Goal: Contribute content

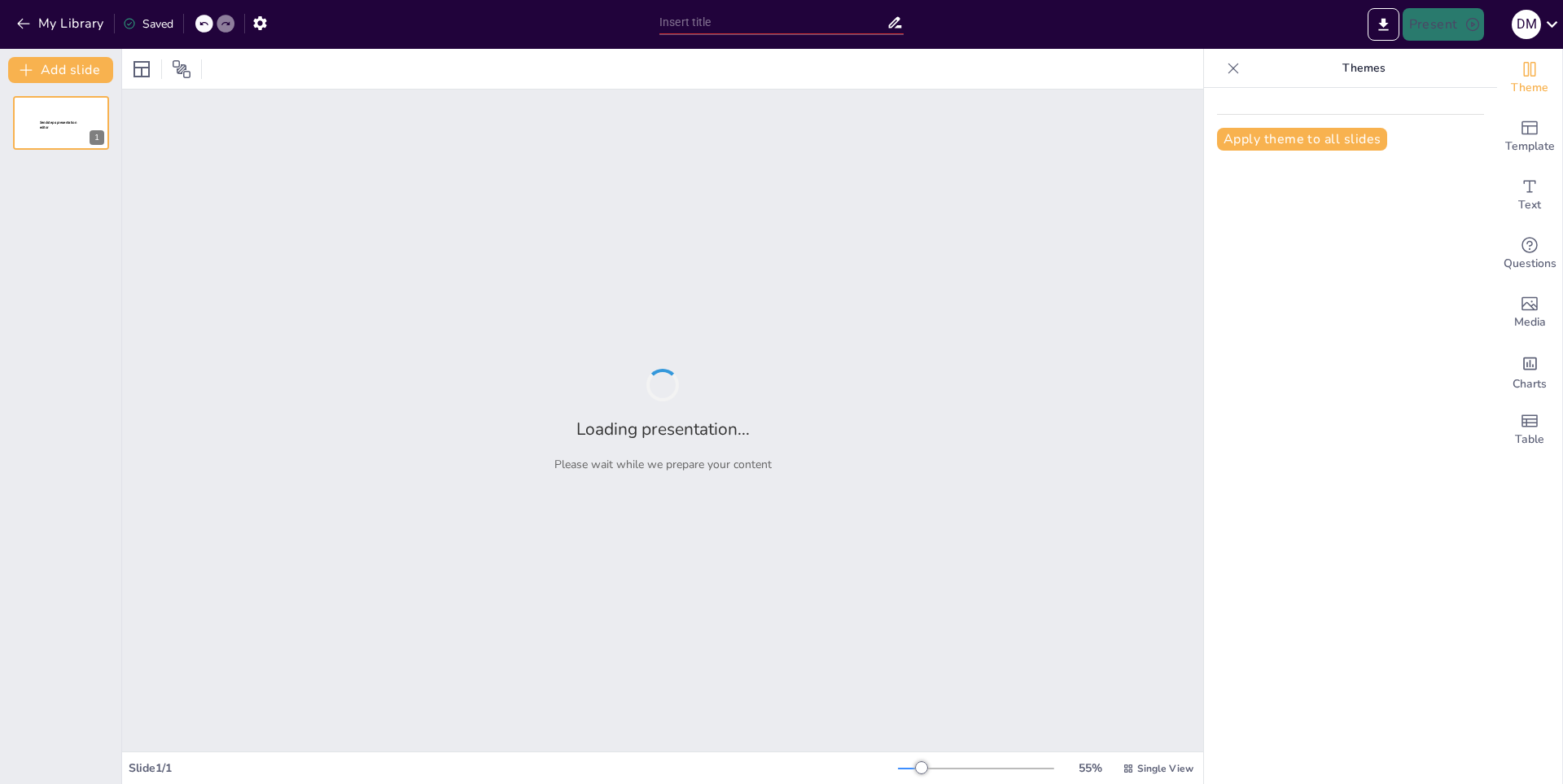
type input "Impacto del Maltrato Animal en la Salud Pública y el Medio Ambiente"
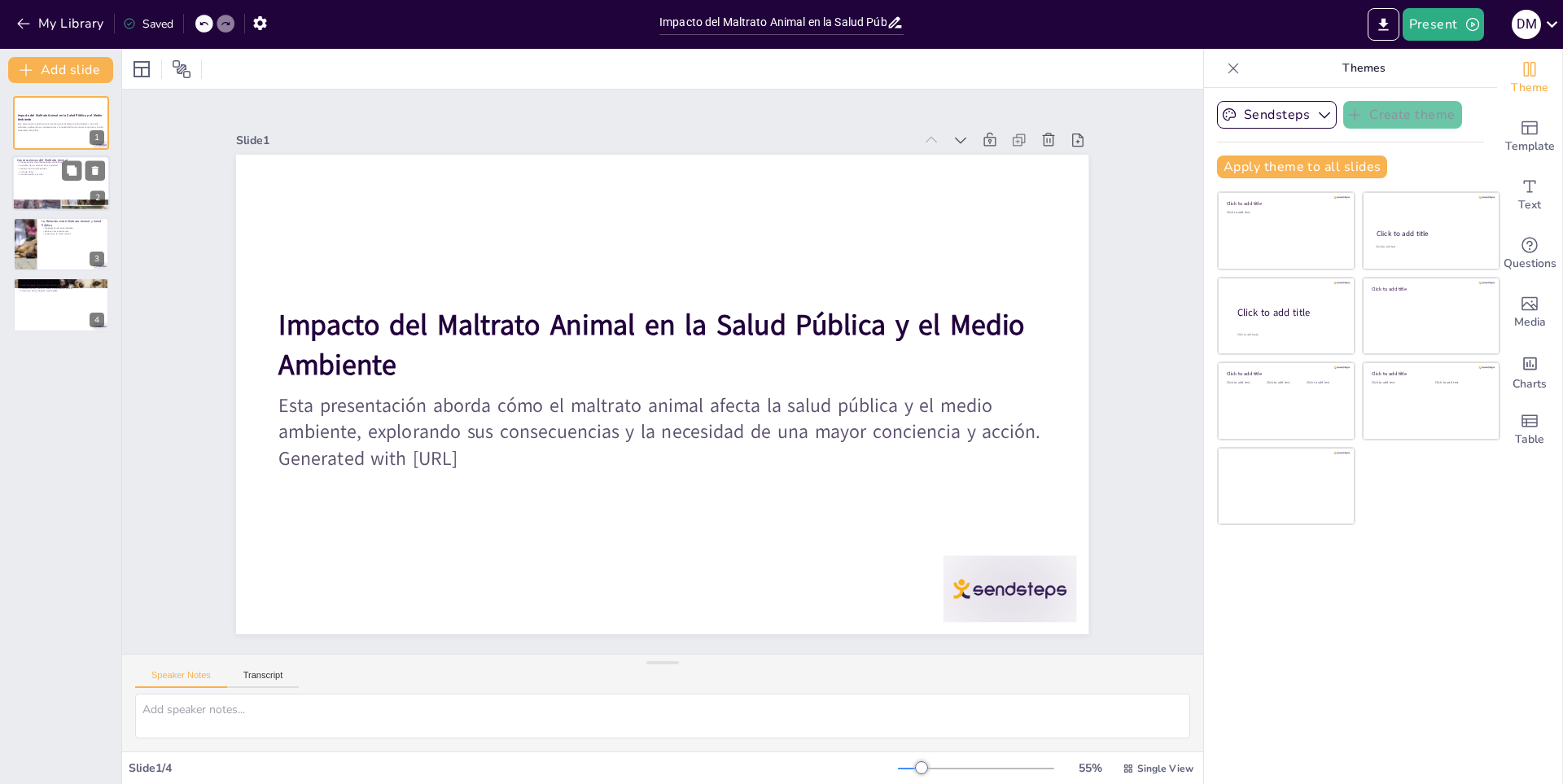
click at [80, 186] on div at bounding box center [61, 184] width 98 height 56
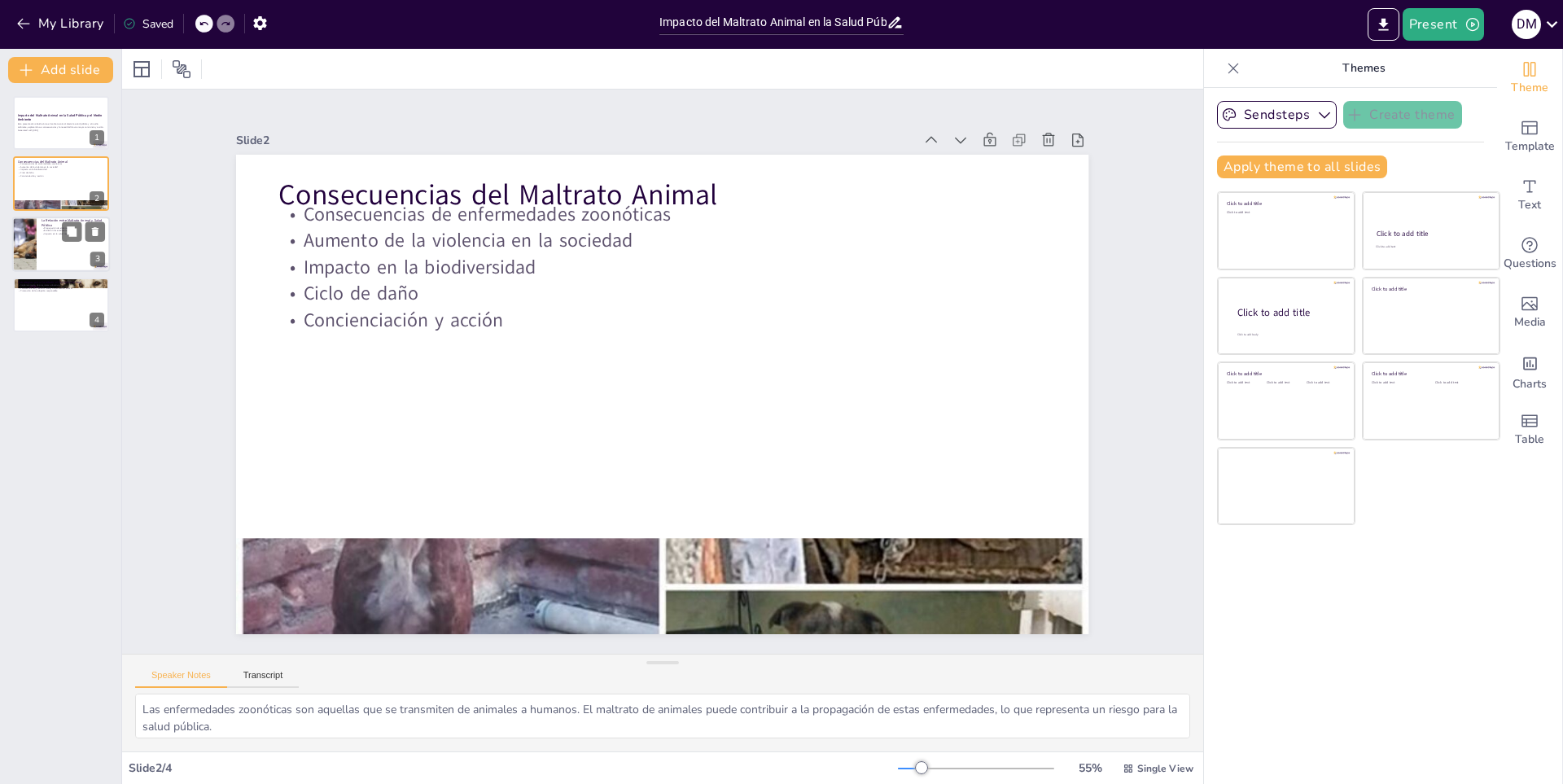
click at [68, 254] on div at bounding box center [61, 245] width 98 height 56
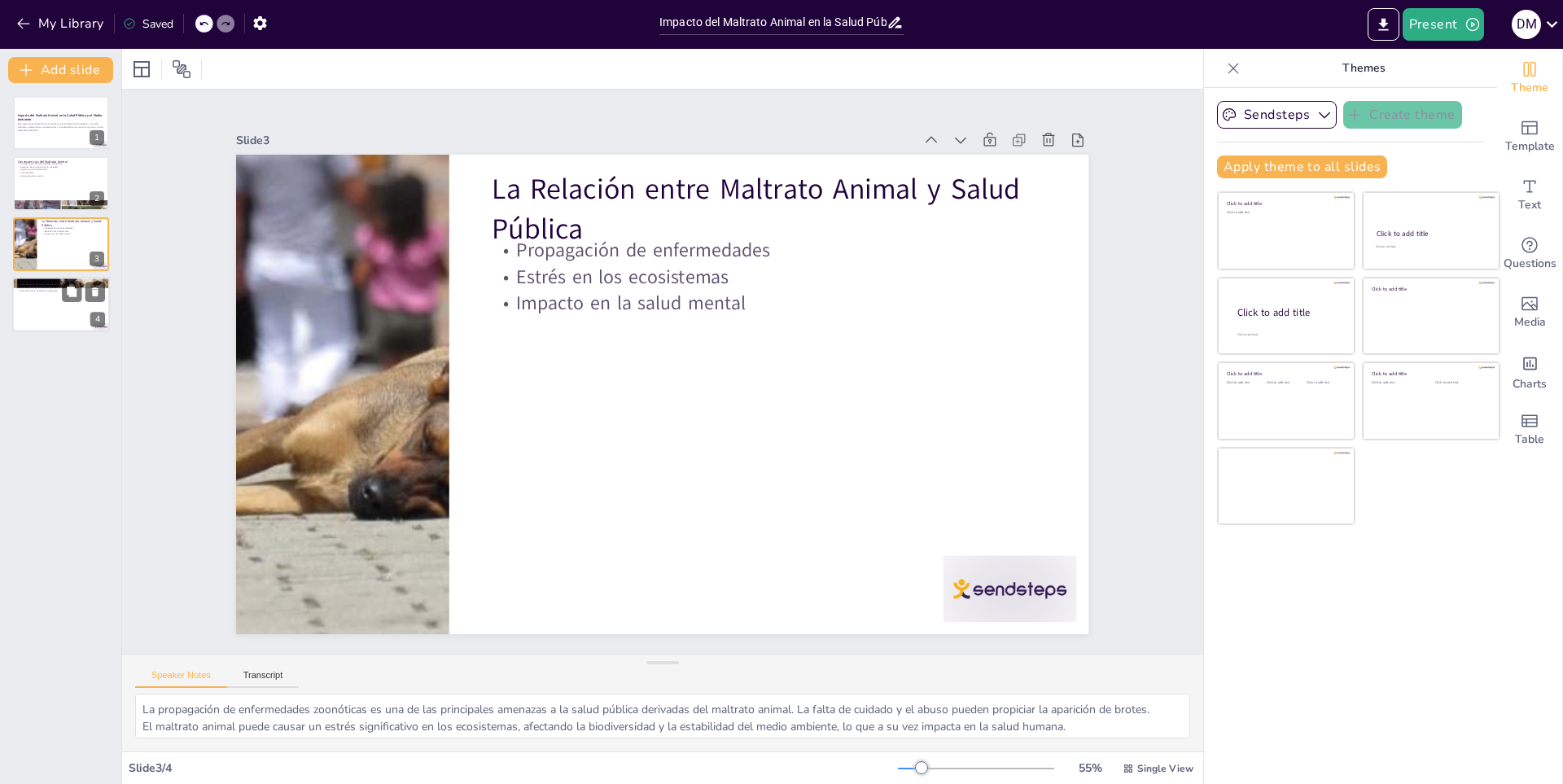
click at [62, 318] on div at bounding box center [61, 305] width 98 height 56
type textarea "La educación es fundamental para cambiar actitudes y comportamientos hacia los …"
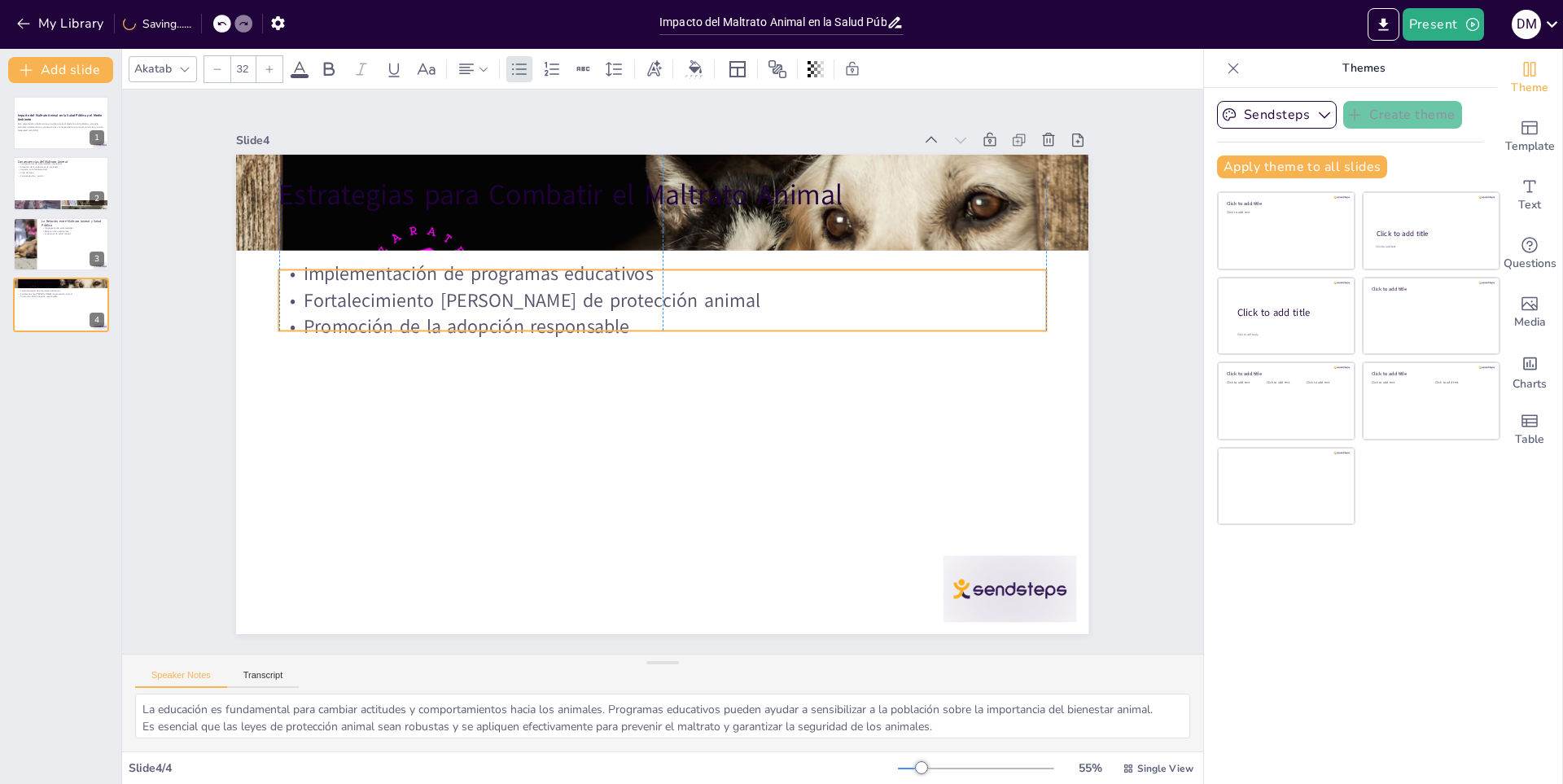
drag, startPoint x: 389, startPoint y: 259, endPoint x: 388, endPoint y: 311, distance: 52.0
click at [388, 313] on p "Promoción de la adopción responsable" at bounding box center [663, 327] width 766 height 27
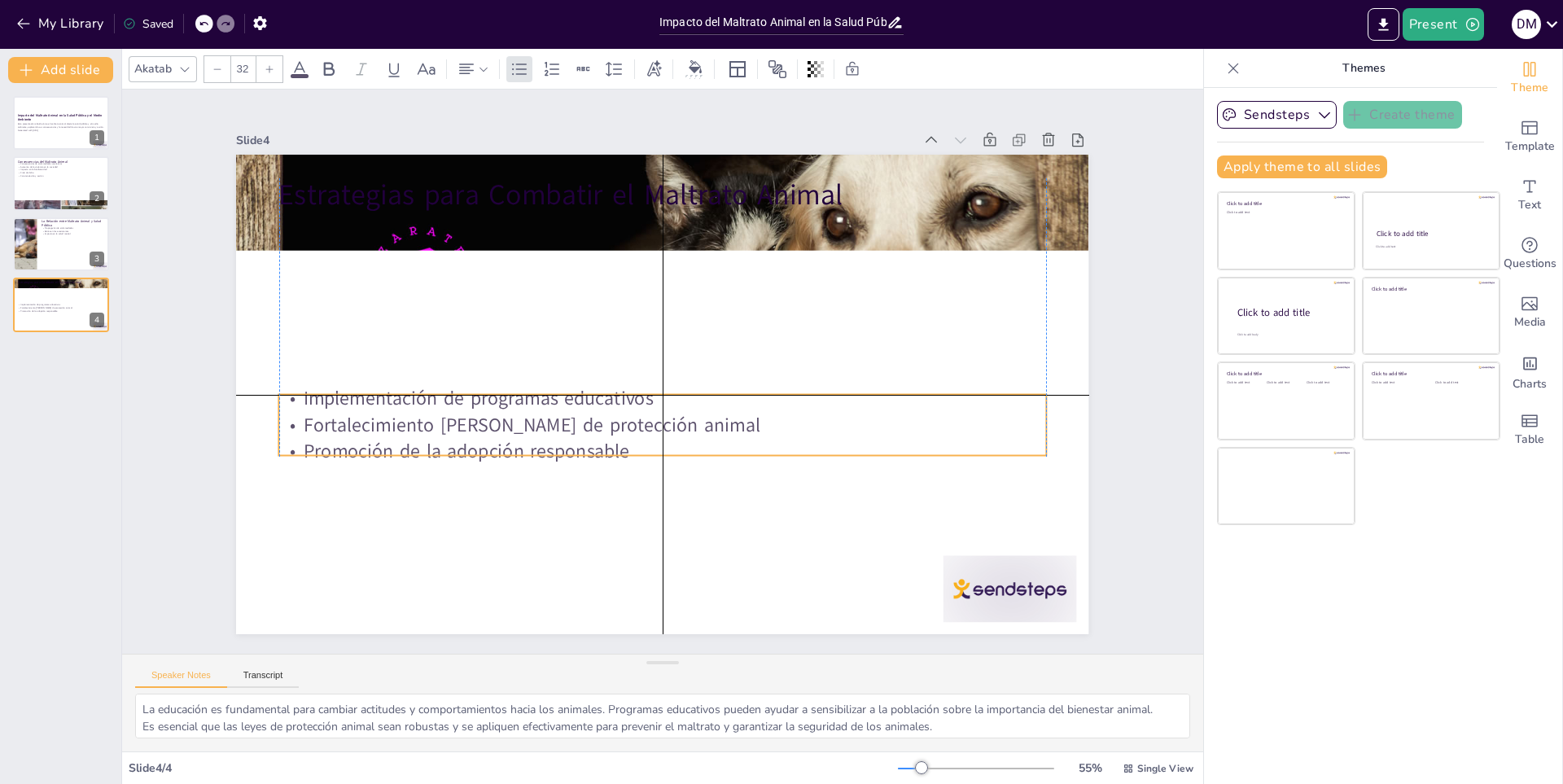
drag, startPoint x: 449, startPoint y: 326, endPoint x: 505, endPoint y: 260, distance: 86.6
click at [450, 418] on p "Fortalecimiento [PERSON_NAME] de protección animal" at bounding box center [663, 425] width 766 height 27
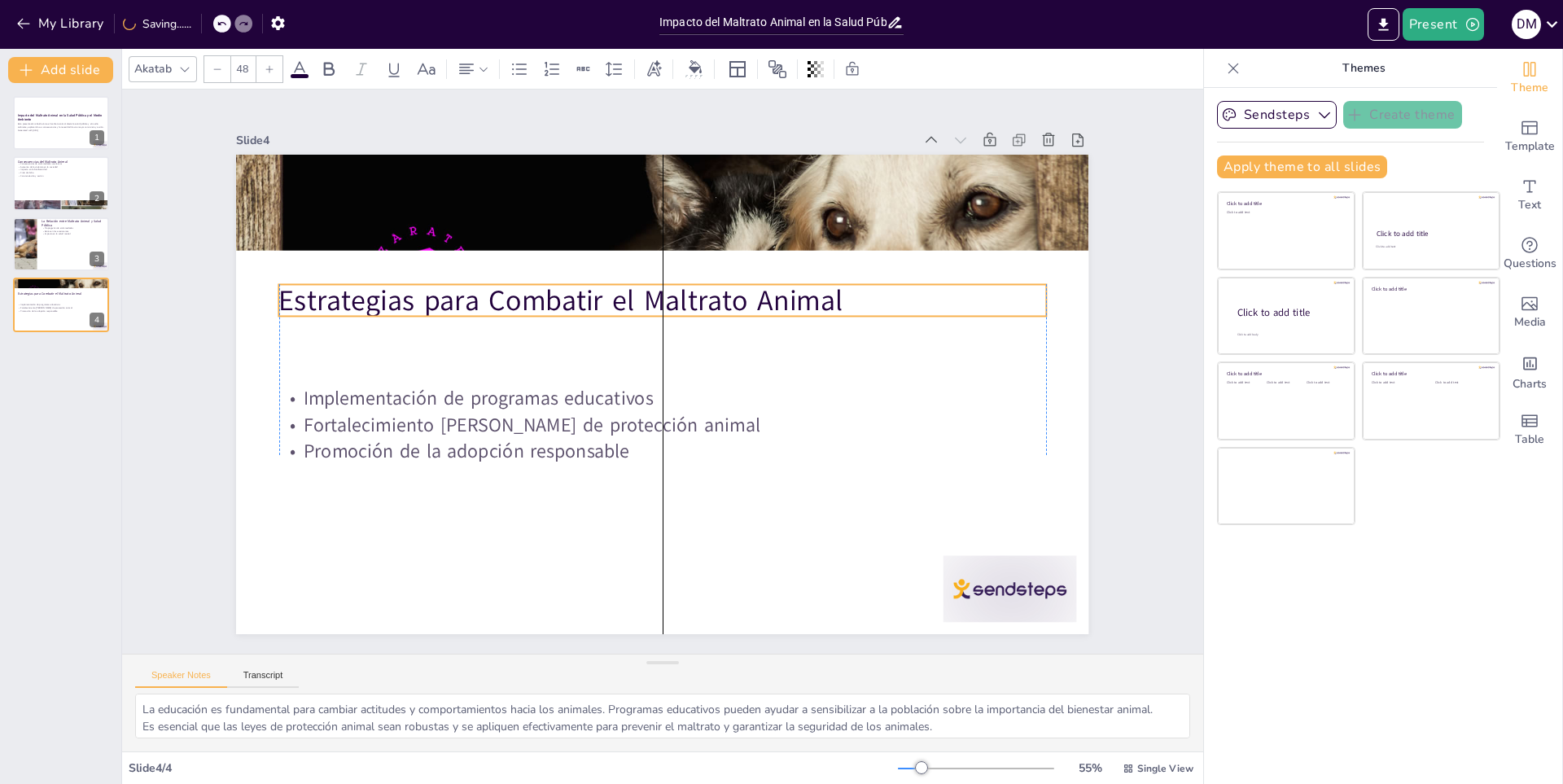
drag, startPoint x: 576, startPoint y: 190, endPoint x: 579, endPoint y: 295, distance: 105.0
click at [579, 295] on p "Estrategias para Combatir el Maltrato Animal" at bounding box center [663, 300] width 766 height 40
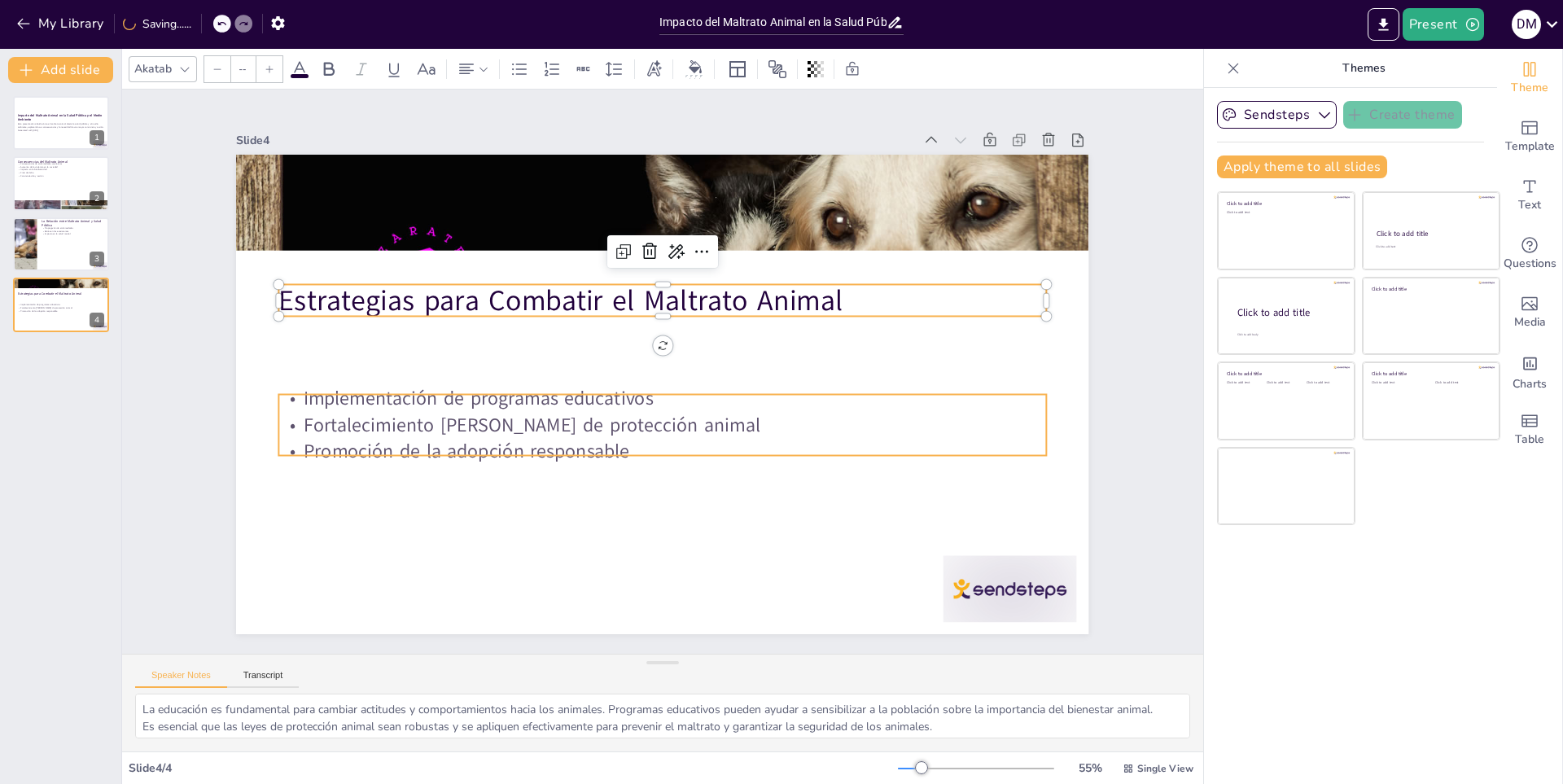
type input "32"
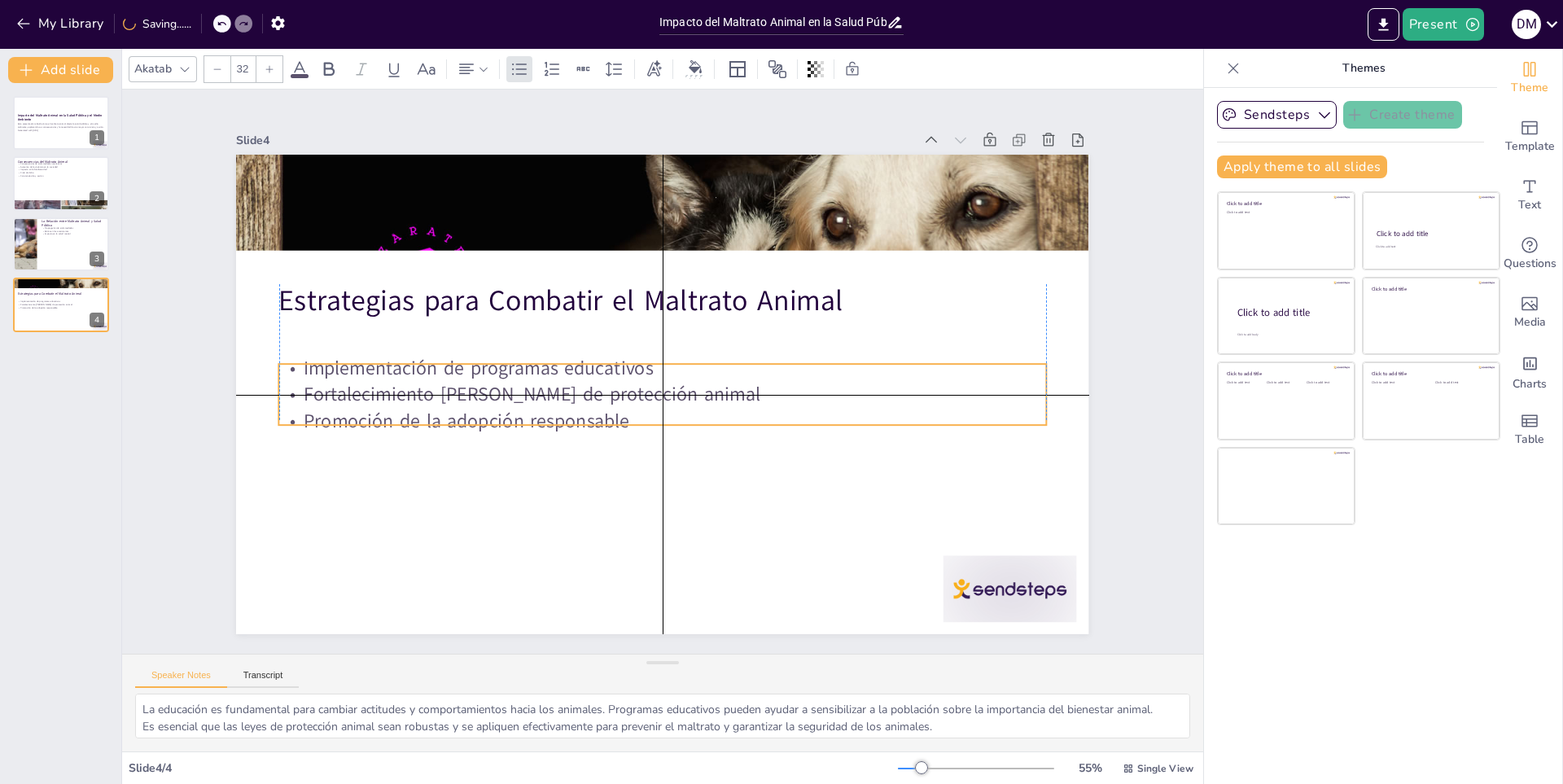
drag, startPoint x: 529, startPoint y: 404, endPoint x: 532, endPoint y: 370, distance: 34.1
click at [532, 370] on p "Implementación de programas educativos" at bounding box center [663, 368] width 766 height 27
click at [122, 253] on div at bounding box center [122, 416] width 7 height 735
click at [84, 259] on div at bounding box center [61, 245] width 98 height 56
type textarea "La propagación de enfermedades zoonóticas es una de las principales amenazas a …"
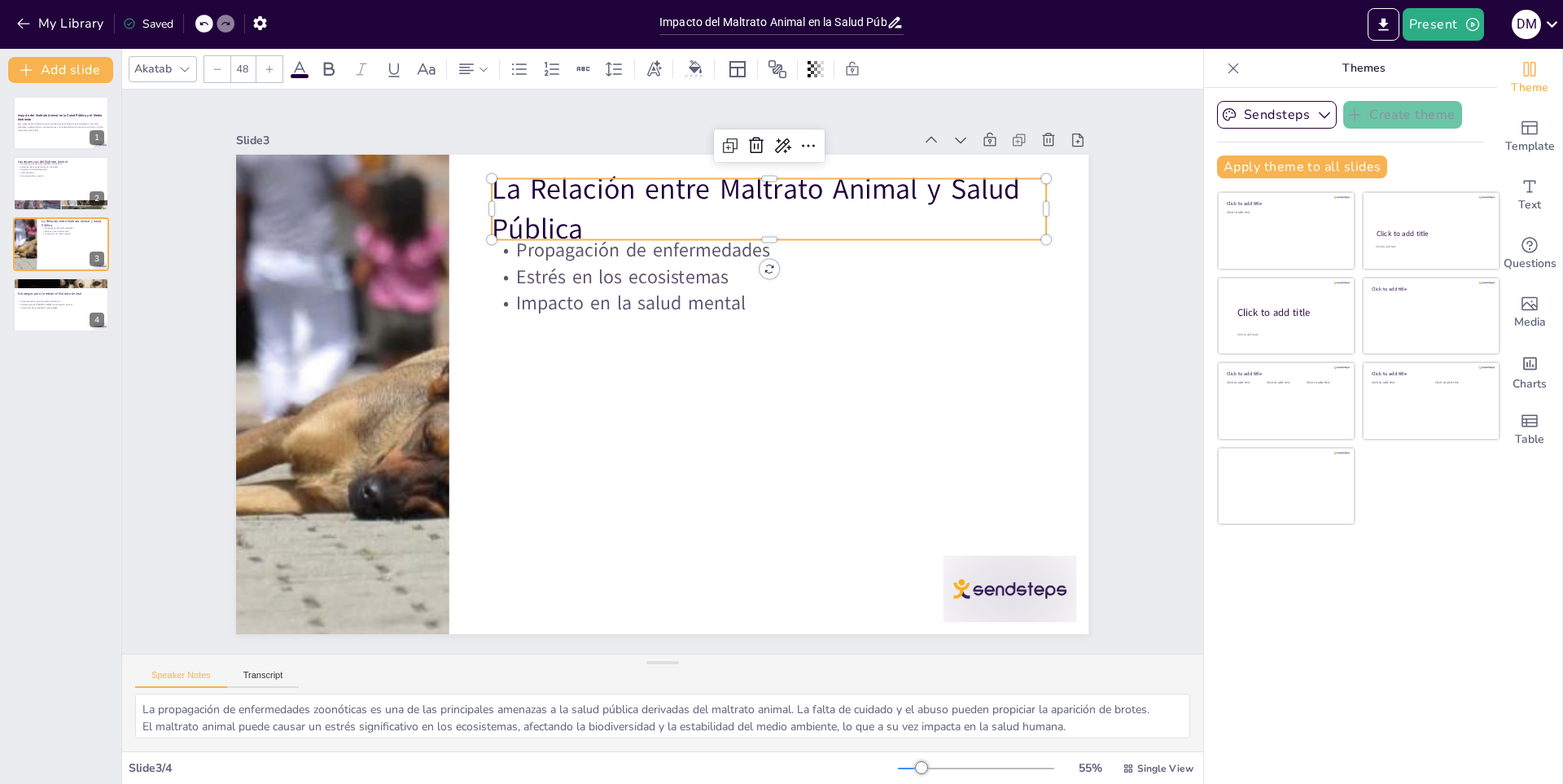
click at [554, 188] on p "La Relación entre Maltrato Animal y Salud Pública" at bounding box center [769, 209] width 554 height 80
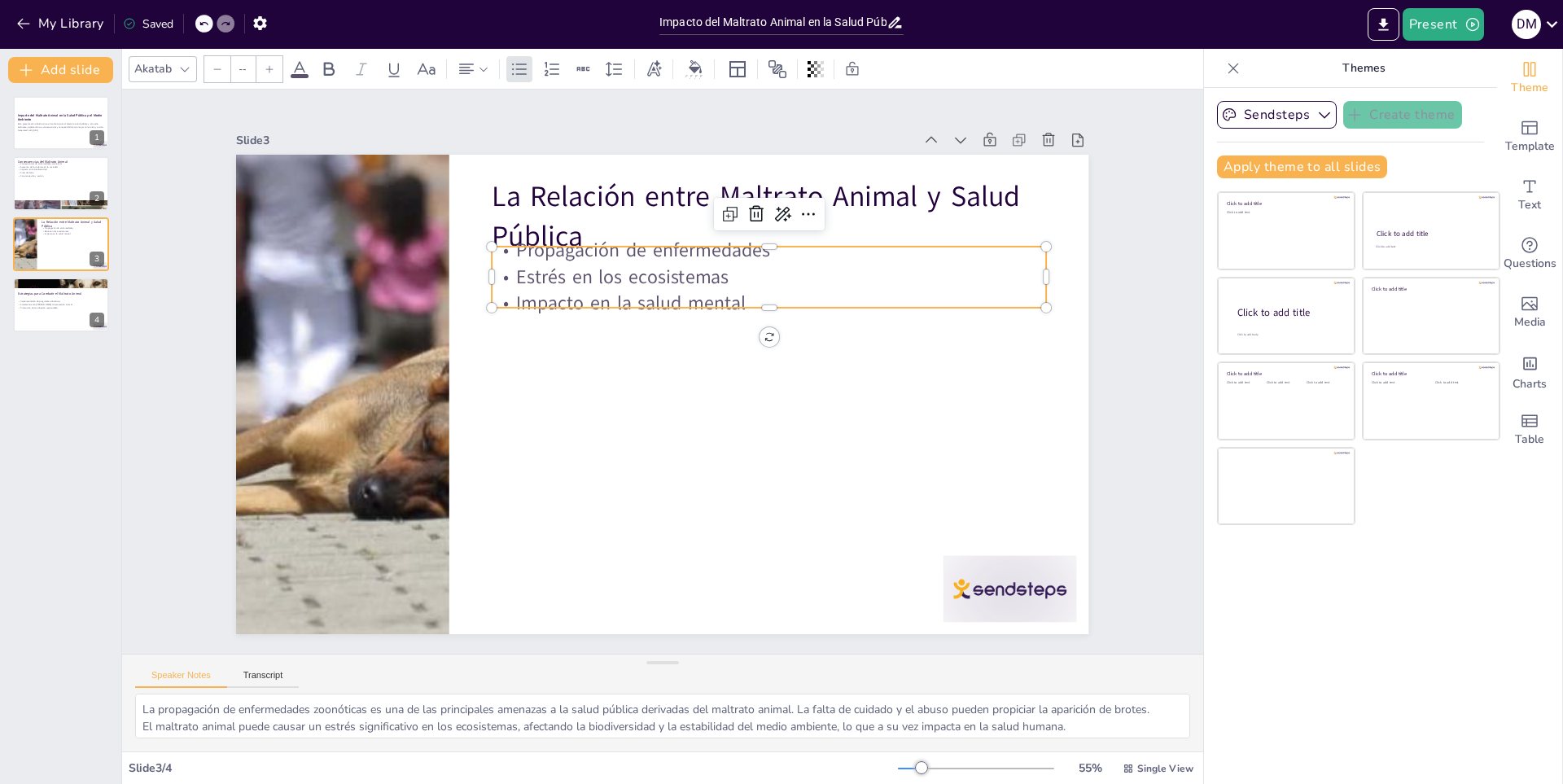
type input "32"
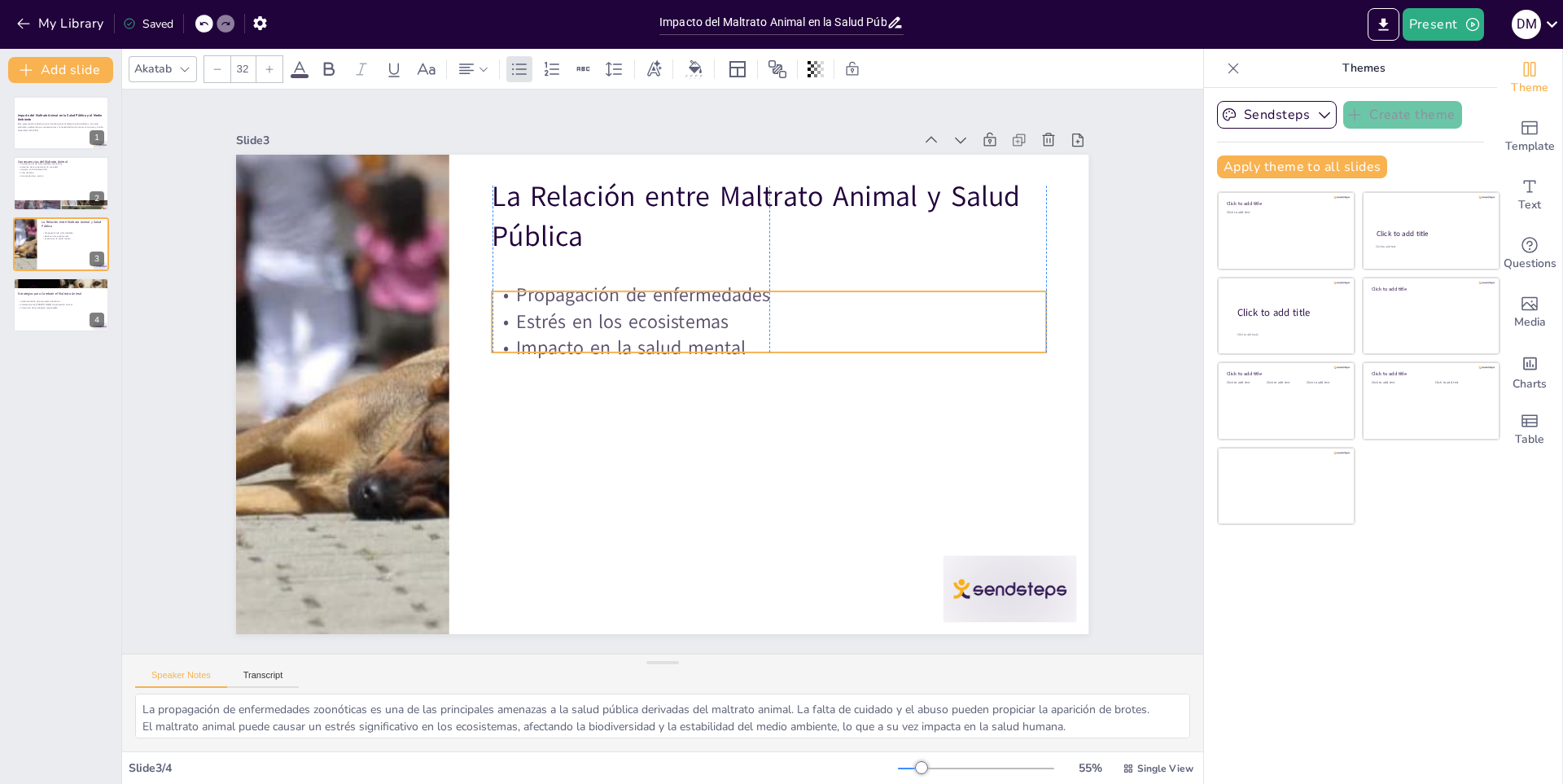
drag, startPoint x: 551, startPoint y: 259, endPoint x: 549, endPoint y: 304, distance: 45.0
click at [549, 304] on p "Estrés en los ecosistemas" at bounding box center [773, 333] width 554 height 84
click at [85, 192] on div at bounding box center [61, 184] width 98 height 56
type textarea "Las enfermedades zoonóticas son aquellas que se transmiten de animales a humano…"
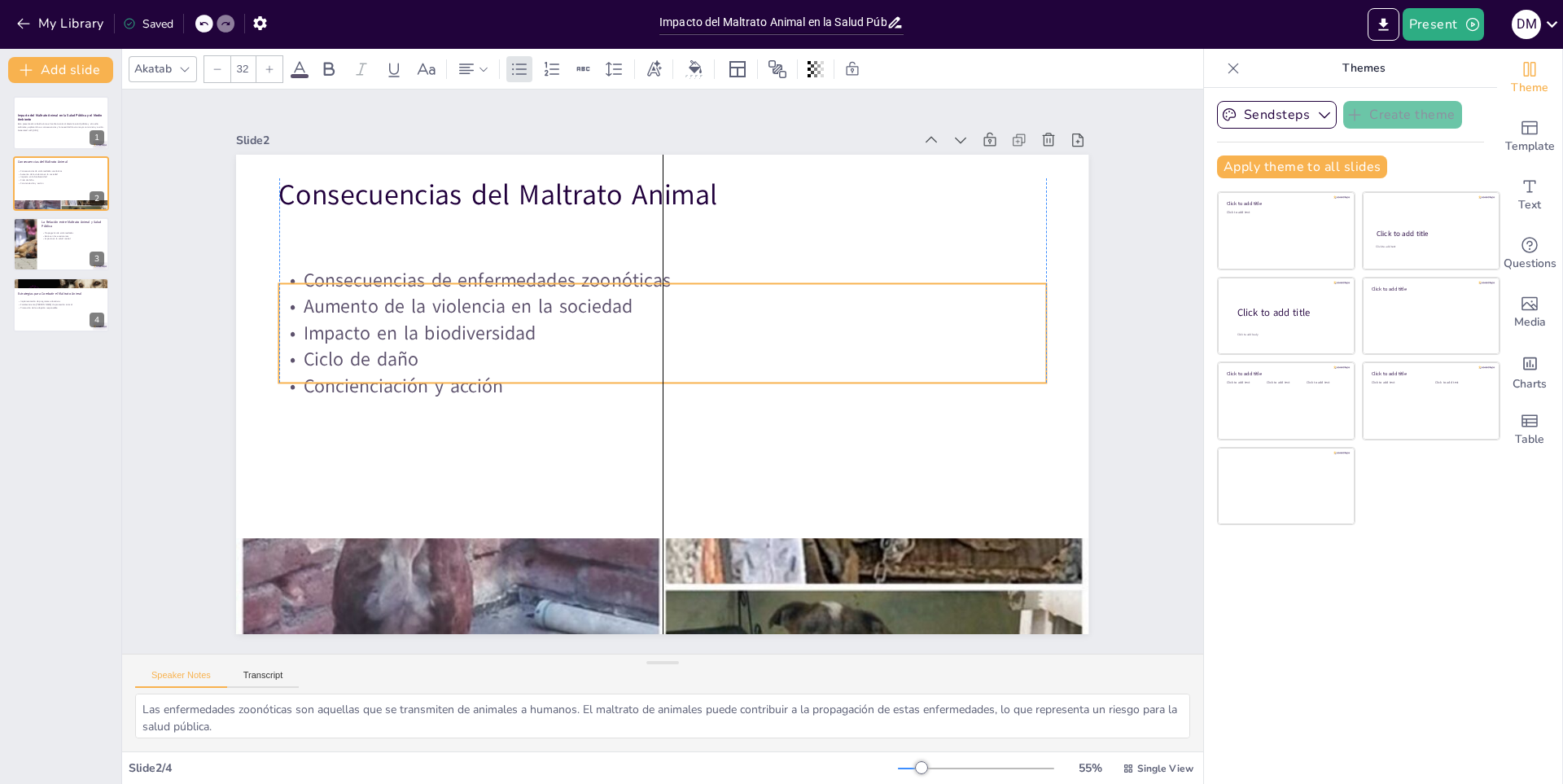
drag, startPoint x: 462, startPoint y: 247, endPoint x: 460, endPoint y: 313, distance: 66.0
click at [460, 313] on p "Impacto en la biodiversidad" at bounding box center [667, 333] width 765 height 106
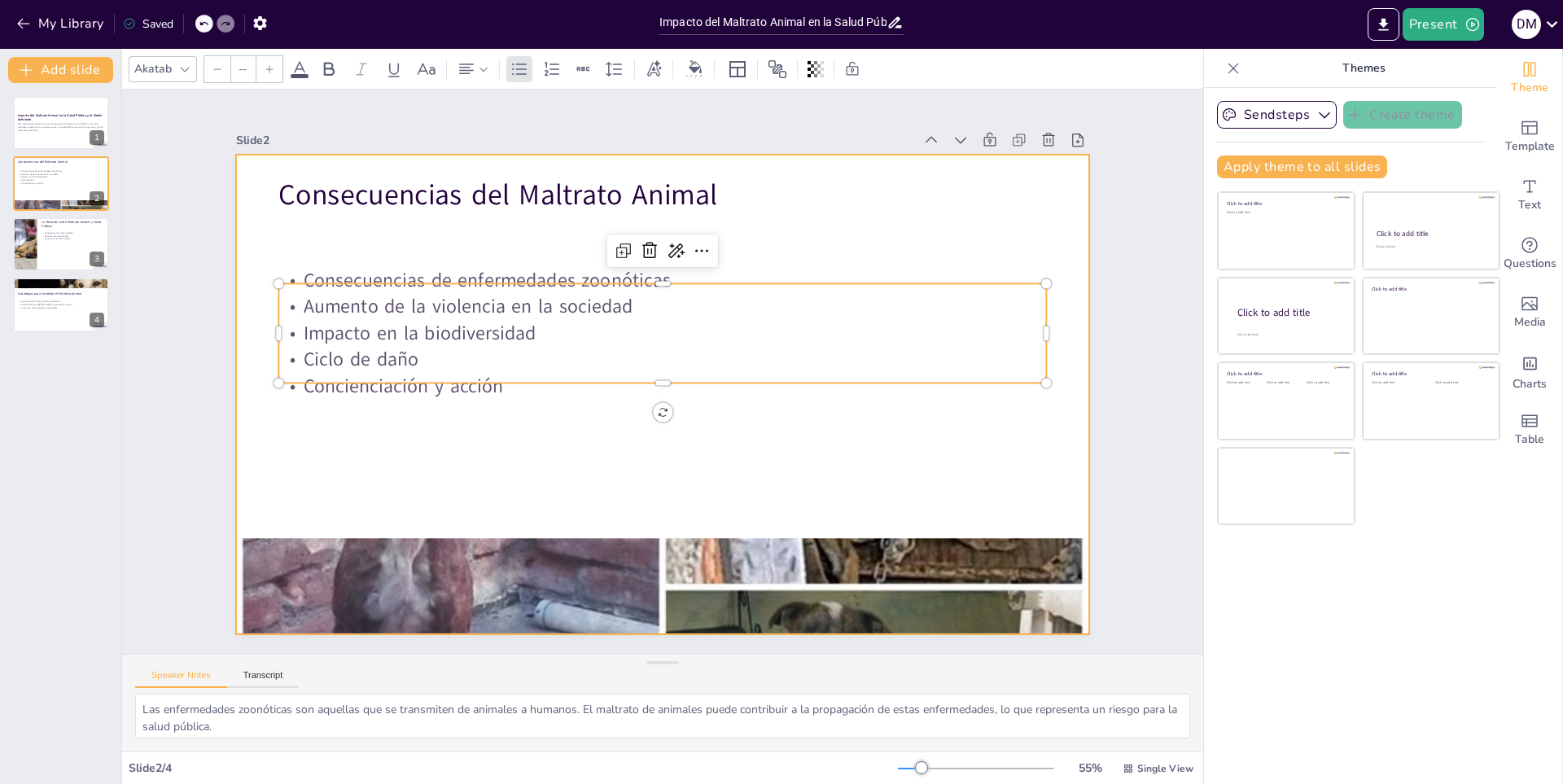
type input "48"
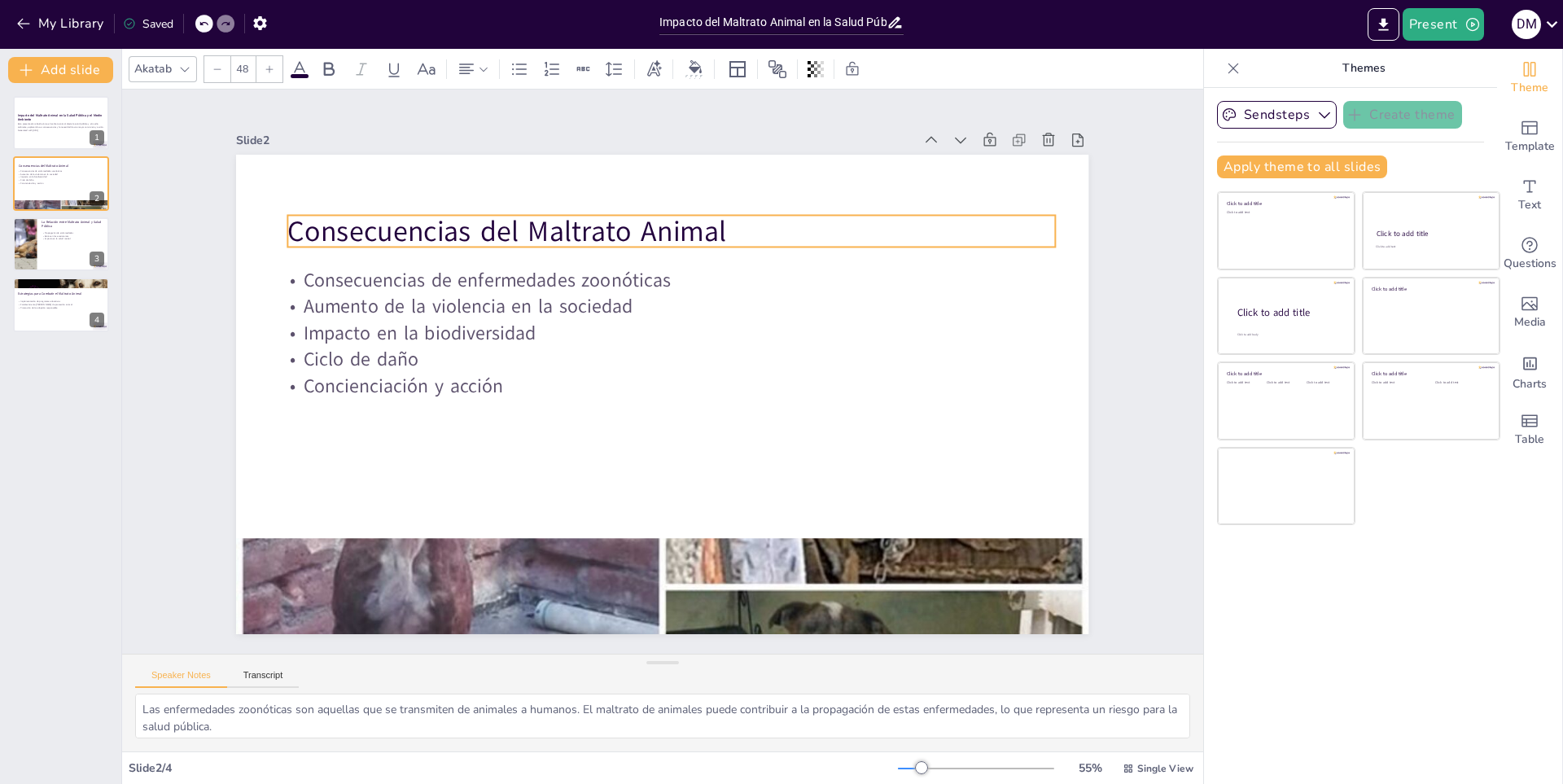
drag, startPoint x: 441, startPoint y: 196, endPoint x: 450, endPoint y: 233, distance: 38.1
click at [450, 233] on p "Consecuencias del Maltrato Animal" at bounding box center [671, 231] width 766 height 40
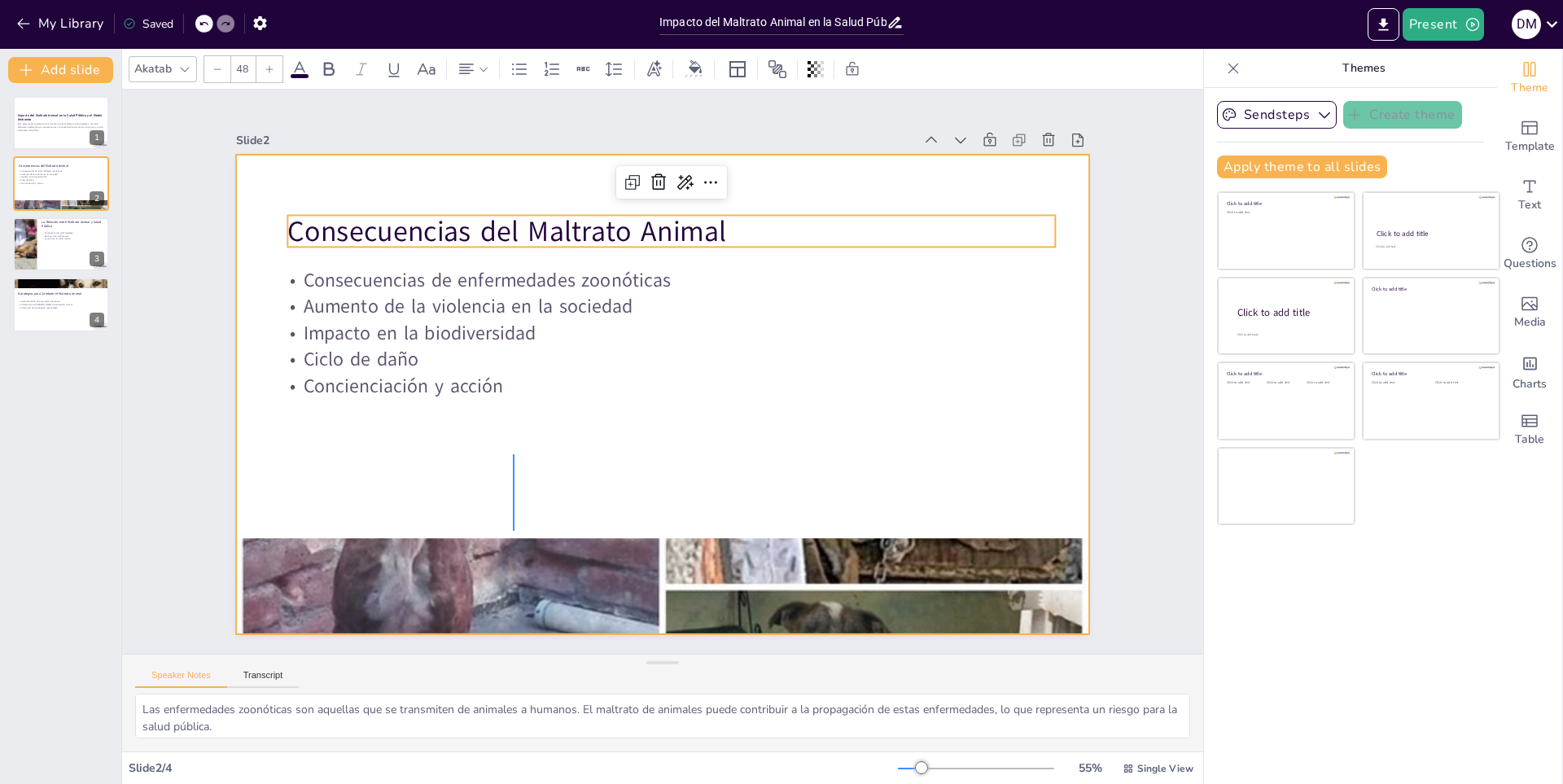
drag, startPoint x: 513, startPoint y: 531, endPoint x: 685, endPoint y: 485, distance: 178.0
click at [514, 453] on div at bounding box center [663, 394] width 852 height 479
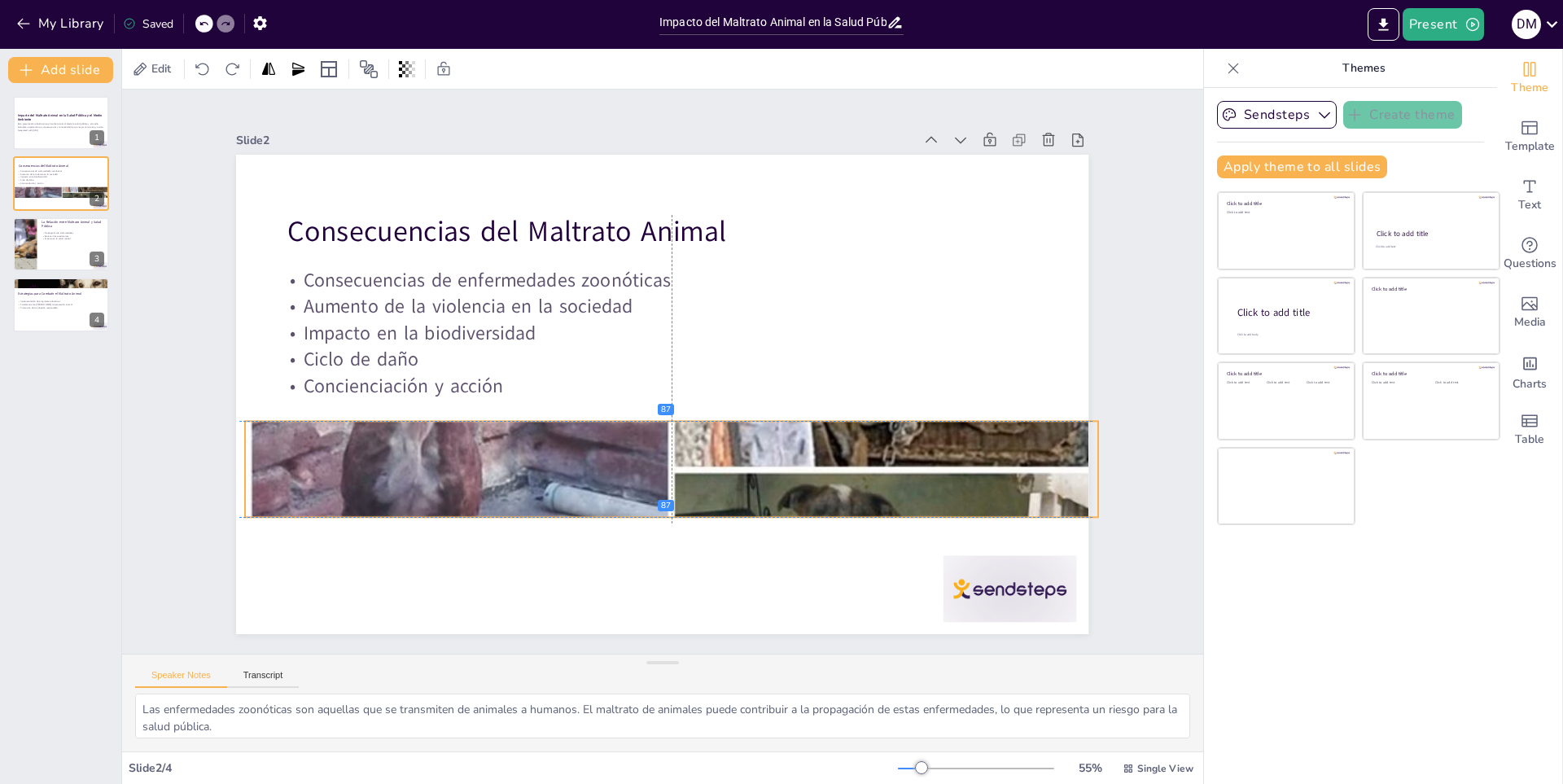
drag, startPoint x: 936, startPoint y: 572, endPoint x: 939, endPoint y: 462, distance: 110.0
click at [939, 462] on div at bounding box center [671, 469] width 852 height 479
click at [1079, 507] on div "Slide 1 Impacto del Maltrato Animal en la Salud Pública y el Medio Ambiente Est…" at bounding box center [663, 371] width 944 height 525
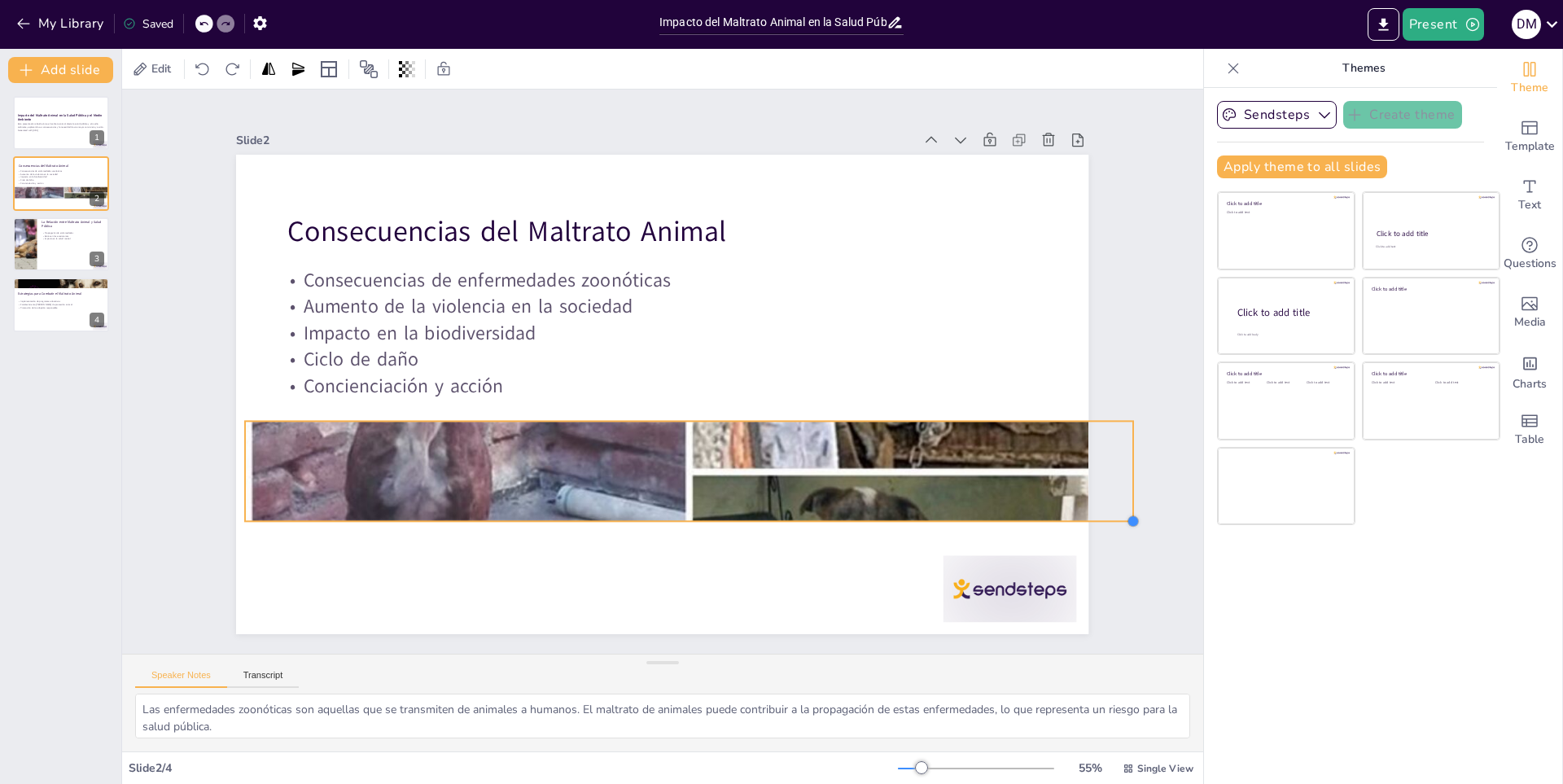
drag, startPoint x: 1098, startPoint y: 506, endPoint x: 1119, endPoint y: 495, distance: 23.7
click at [1119, 495] on div "Slide 1 Impacto del Maltrato Animal en la Salud Pública y el Medio Ambiente Est…" at bounding box center [663, 371] width 944 height 525
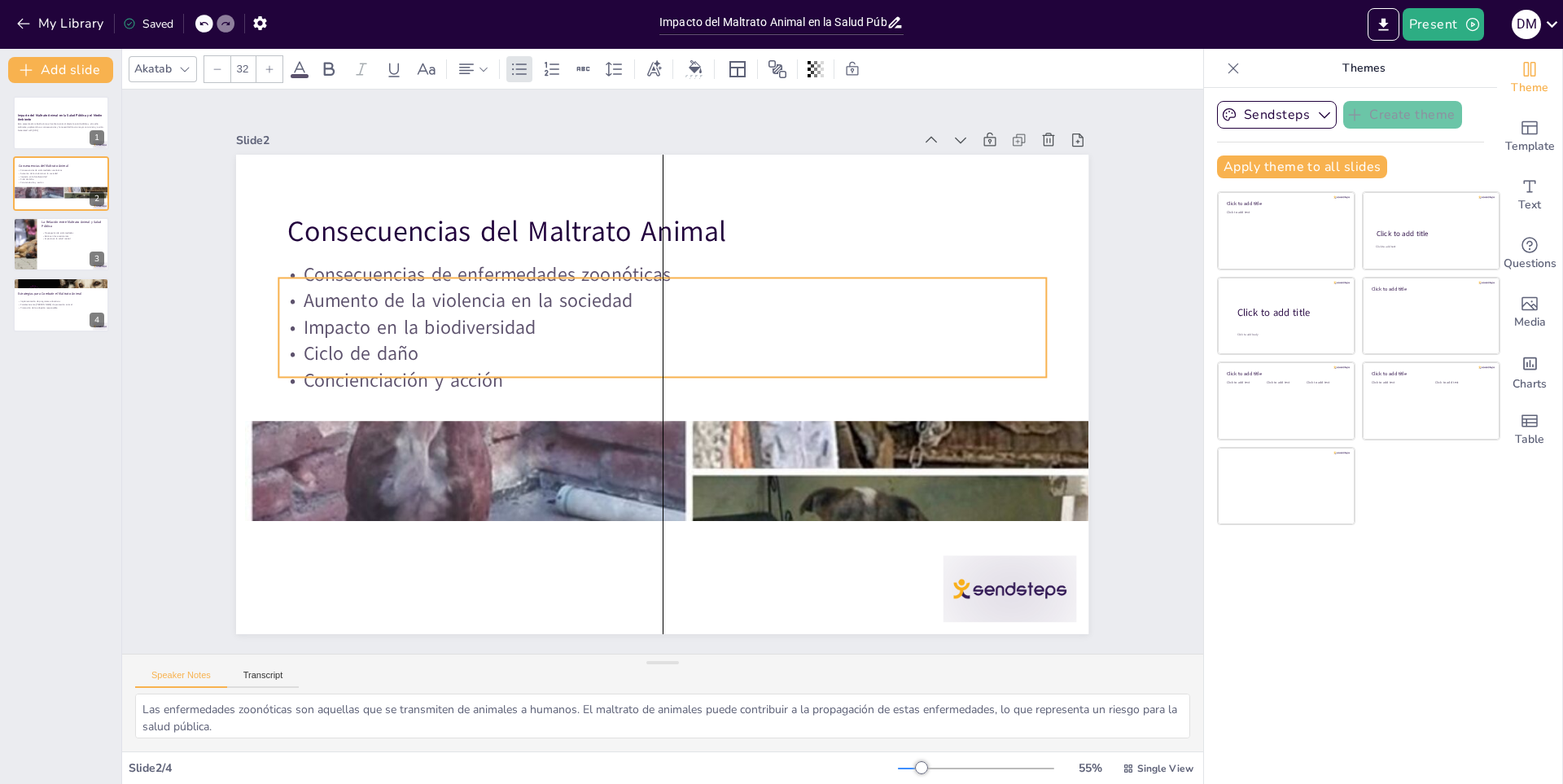
click at [483, 298] on p "Aumento de la violencia en la sociedad" at bounding box center [669, 301] width 765 height 106
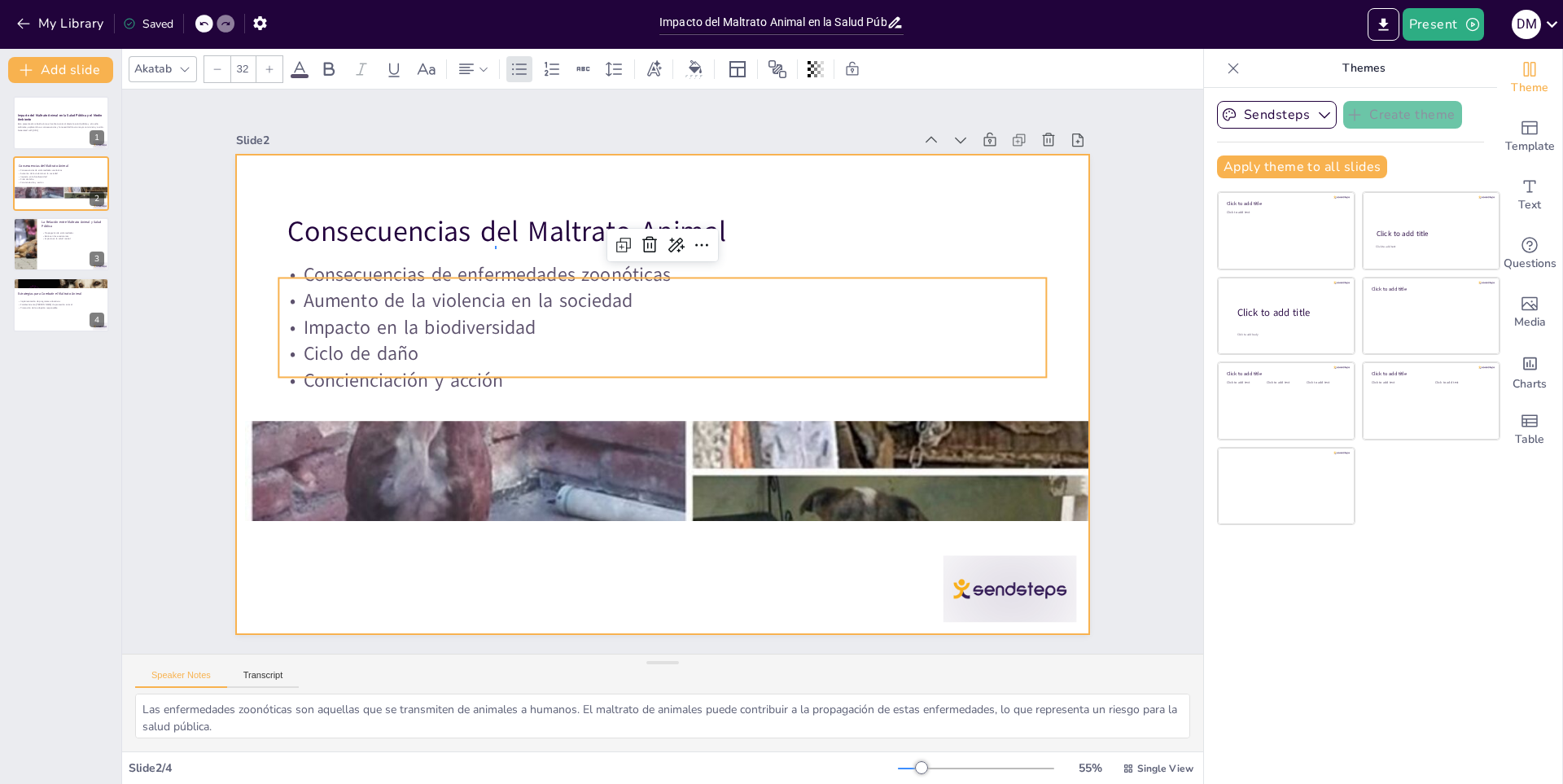
click at [495, 249] on div at bounding box center [661, 394] width 898 height 565
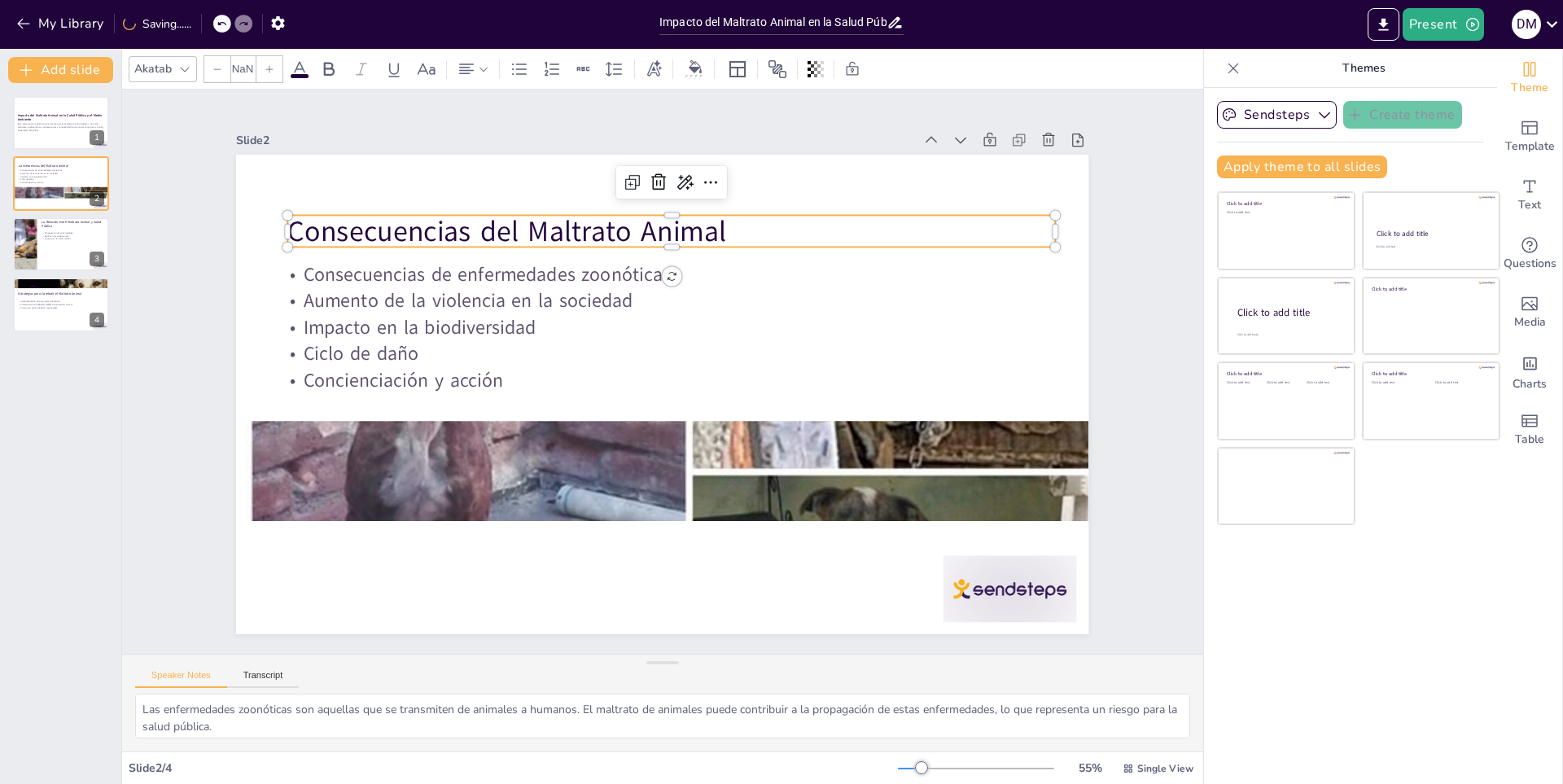
type input "48"
click at [500, 238] on p "Consecuencias del Maltrato Animal" at bounding box center [672, 232] width 766 height 40
click at [88, 138] on div at bounding box center [61, 123] width 98 height 56
